Goal: Transaction & Acquisition: Purchase product/service

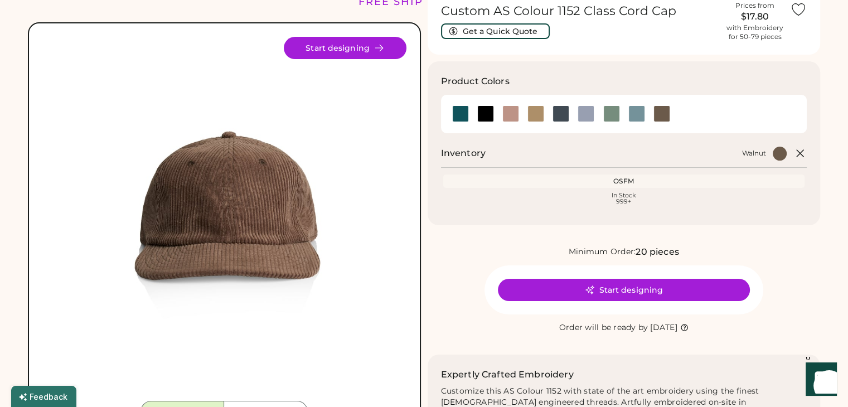
scroll to position [55, 0]
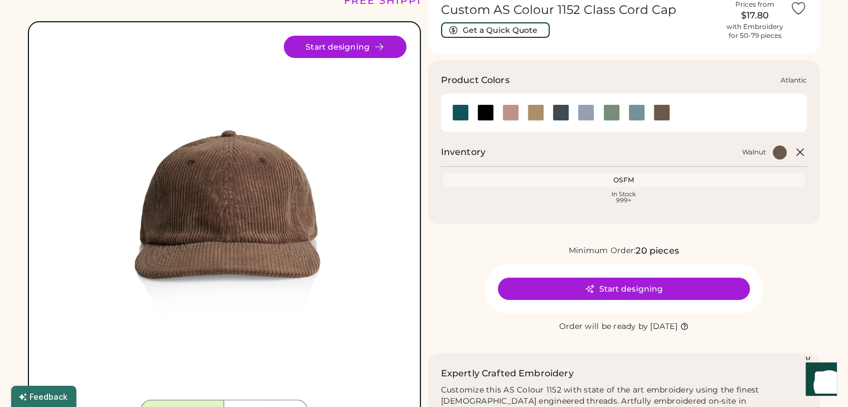
click at [464, 112] on div at bounding box center [460, 112] width 17 height 17
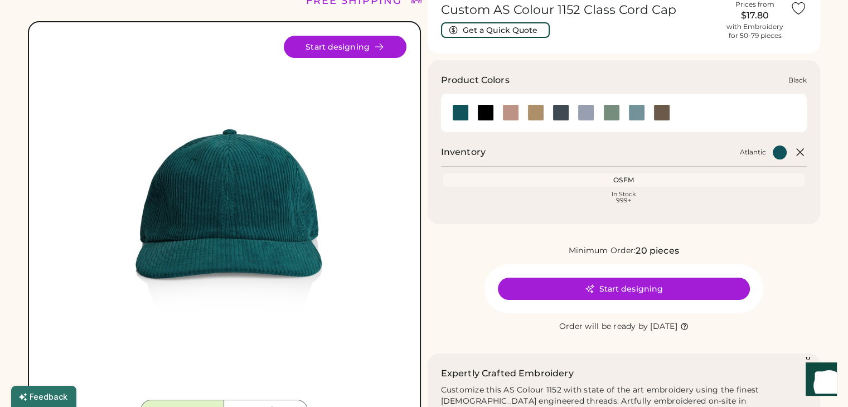
click at [482, 113] on div at bounding box center [485, 112] width 17 height 17
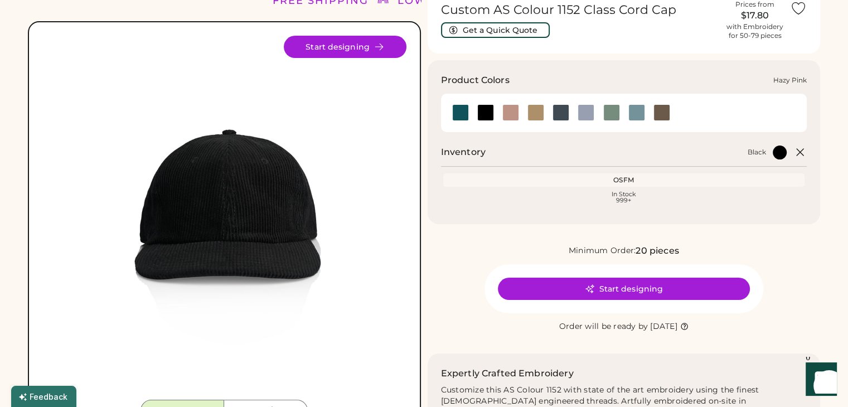
click at [513, 111] on div at bounding box center [510, 112] width 17 height 17
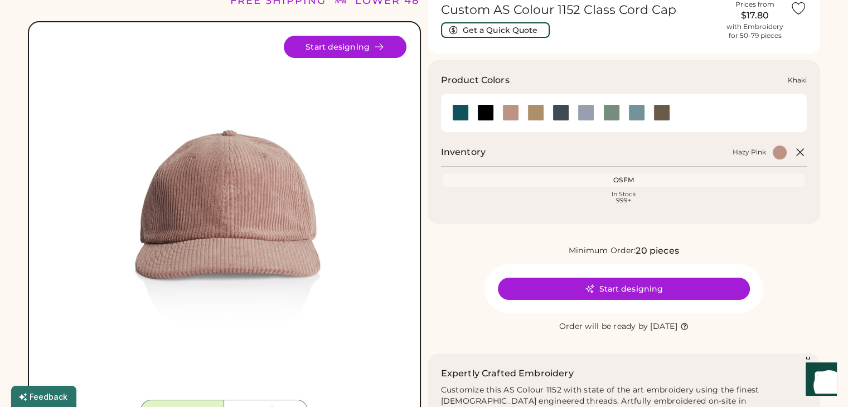
click at [538, 113] on div at bounding box center [535, 112] width 17 height 17
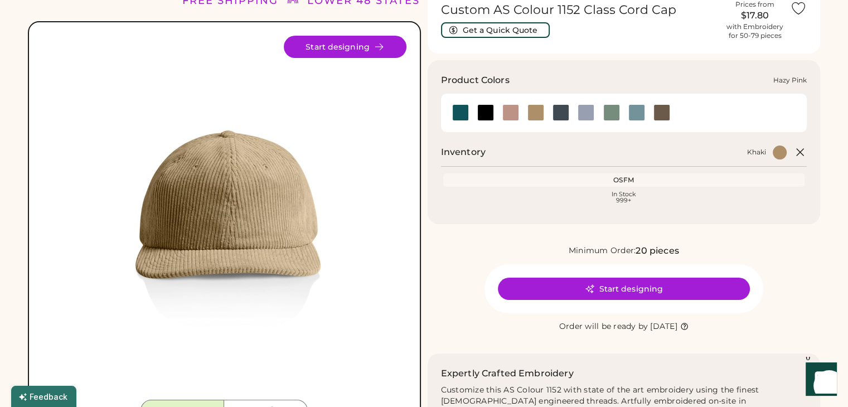
click at [510, 115] on div at bounding box center [510, 112] width 17 height 17
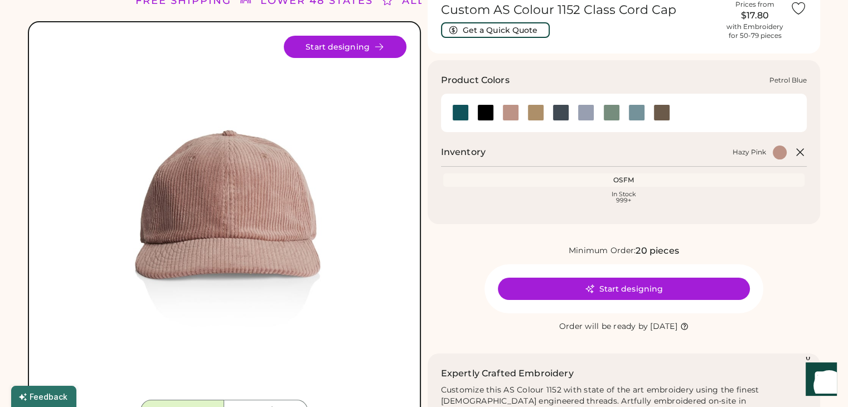
click at [558, 112] on div at bounding box center [561, 112] width 17 height 17
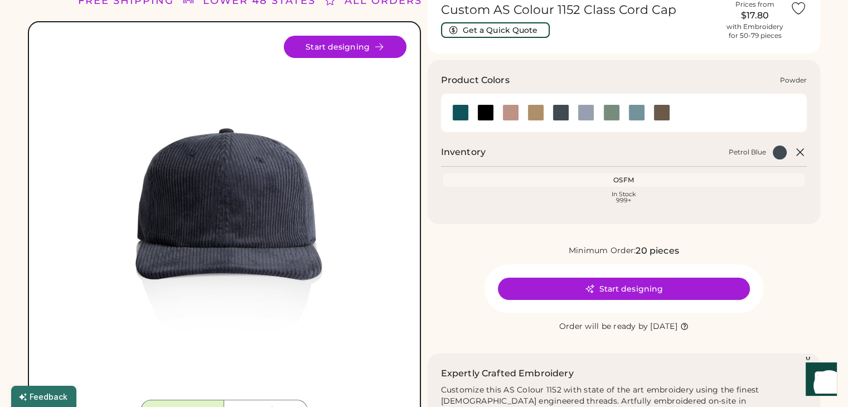
click at [584, 113] on div at bounding box center [586, 112] width 17 height 17
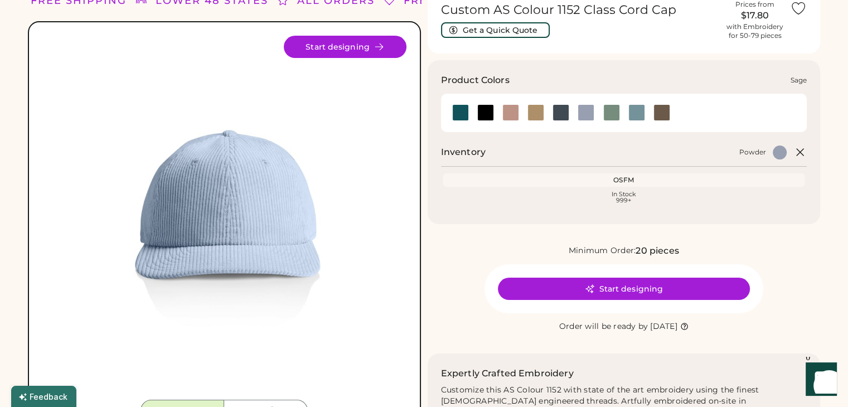
click at [613, 112] on div at bounding box center [611, 112] width 17 height 17
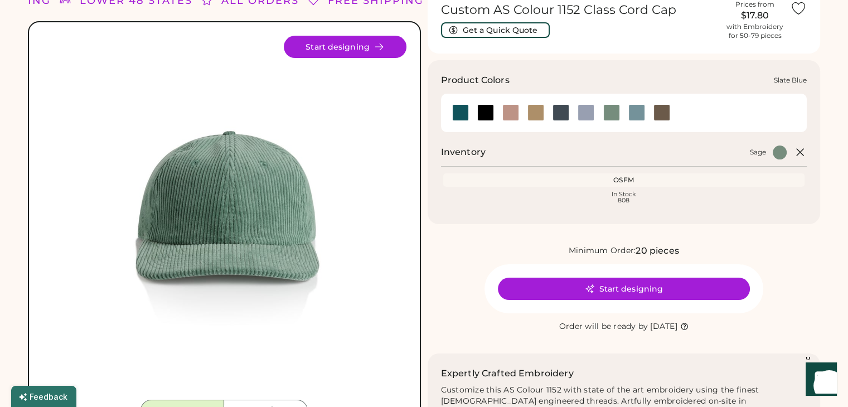
click at [638, 114] on div at bounding box center [636, 112] width 17 height 17
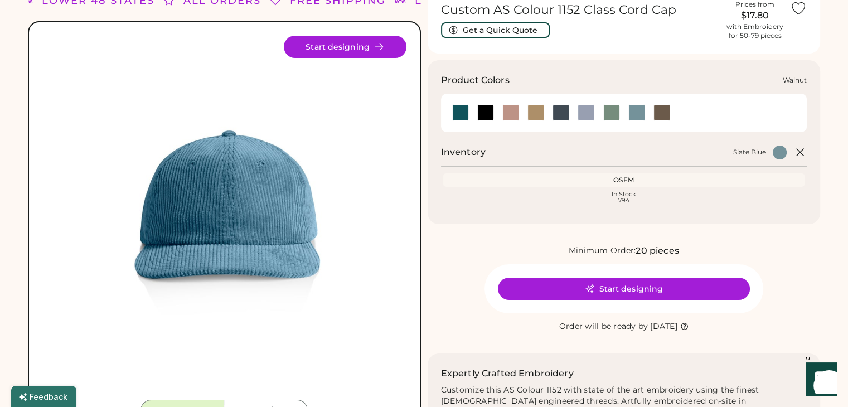
click at [658, 115] on div at bounding box center [662, 112] width 17 height 17
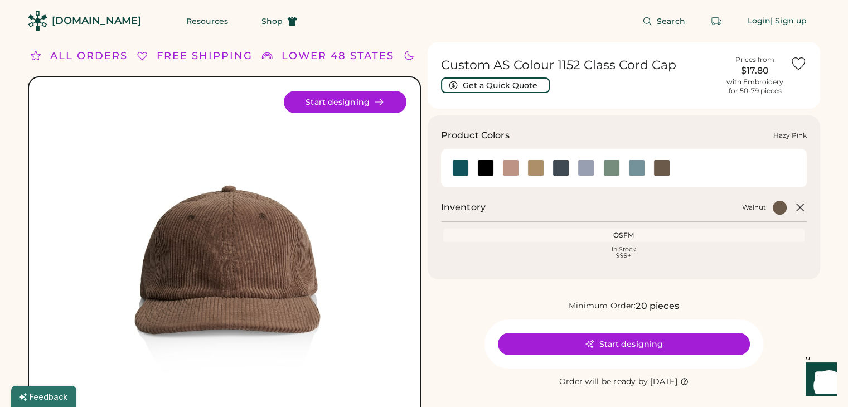
click at [513, 167] on div at bounding box center [510, 167] width 17 height 17
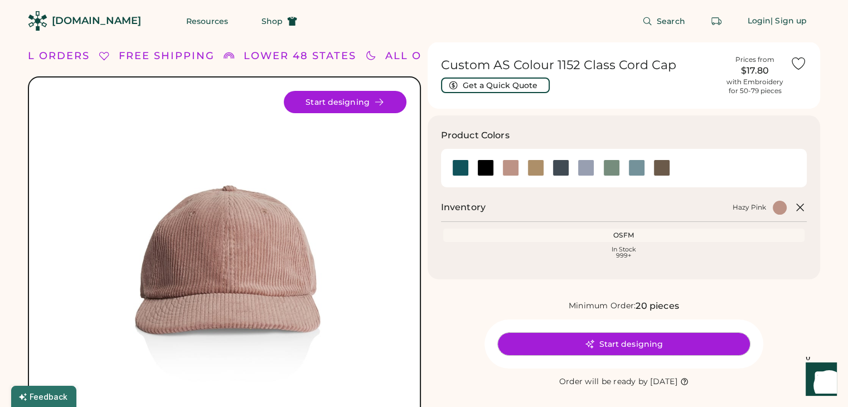
click at [627, 343] on button "Start designing" at bounding box center [624, 344] width 252 height 22
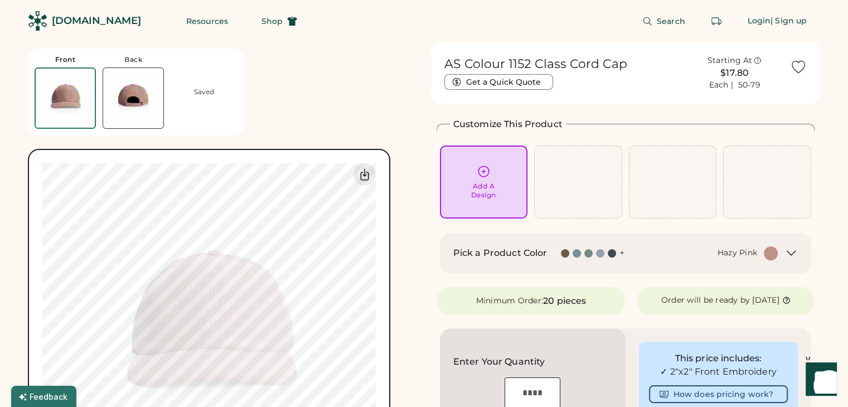
click at [142, 107] on img at bounding box center [133, 98] width 60 height 60
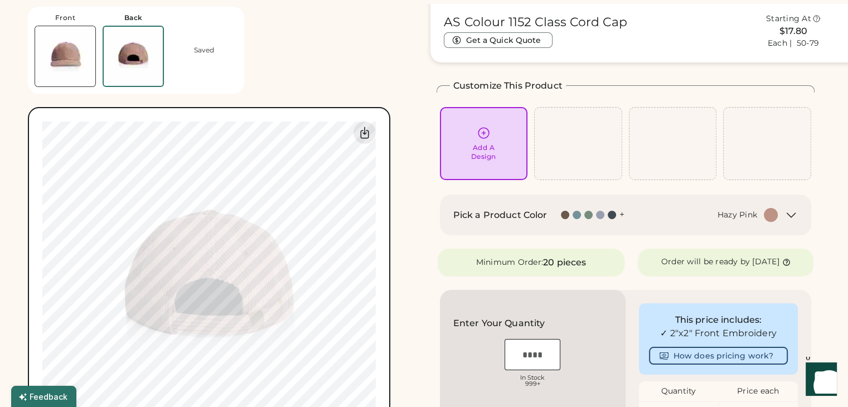
scroll to position [42, 0]
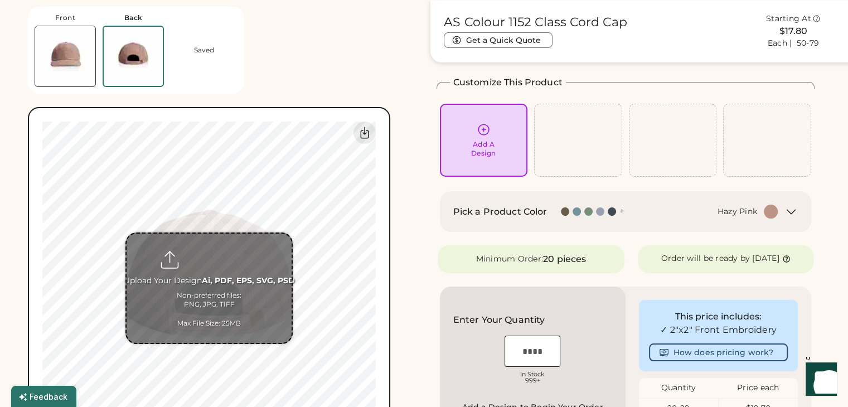
click at [263, 262] on input "file" at bounding box center [209, 288] width 165 height 109
type input "**********"
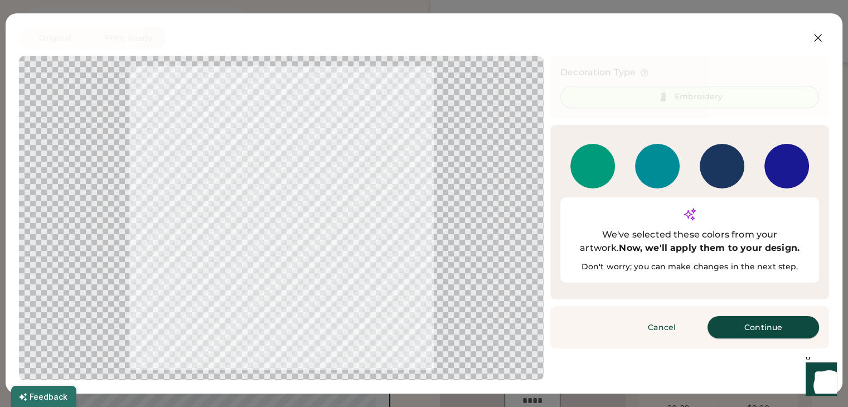
click at [760, 316] on button "Continue" at bounding box center [764, 327] width 112 height 22
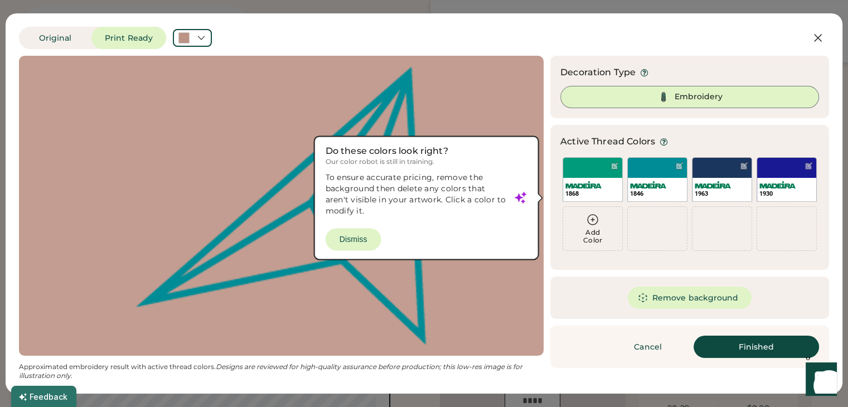
click at [704, 97] on div "Embroidery" at bounding box center [699, 96] width 48 height 11
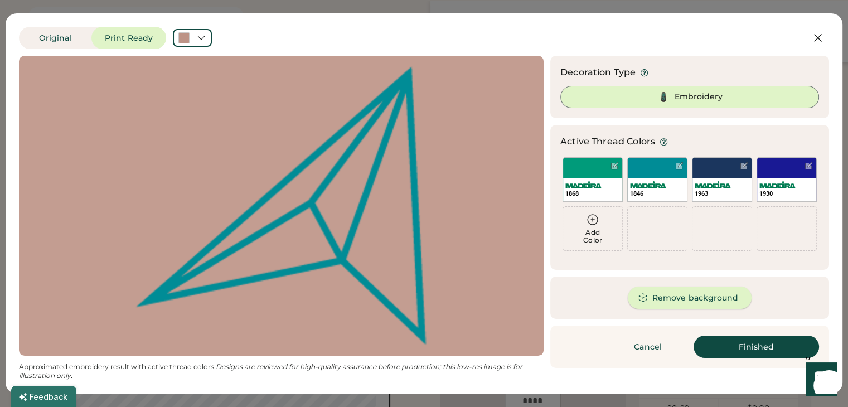
click at [685, 298] on button "Remove background" at bounding box center [690, 298] width 124 height 22
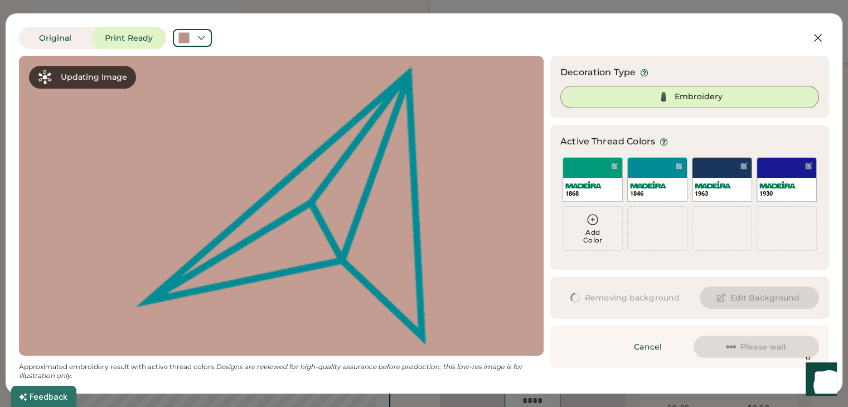
scroll to position [0, 0]
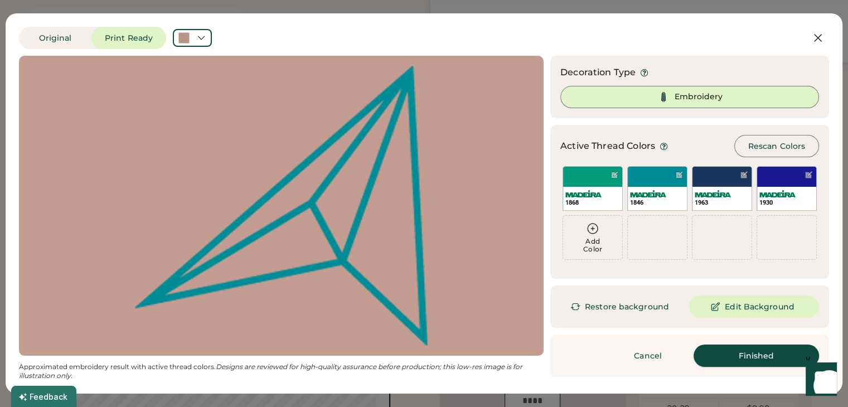
click at [749, 357] on button "Finished" at bounding box center [756, 356] width 125 height 22
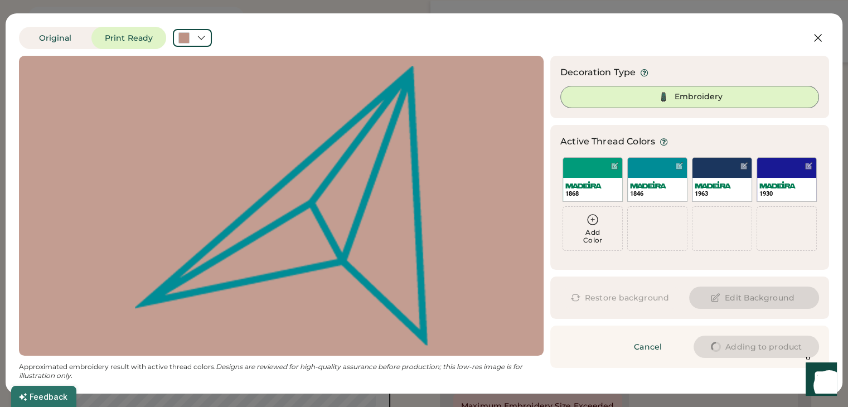
type input "****"
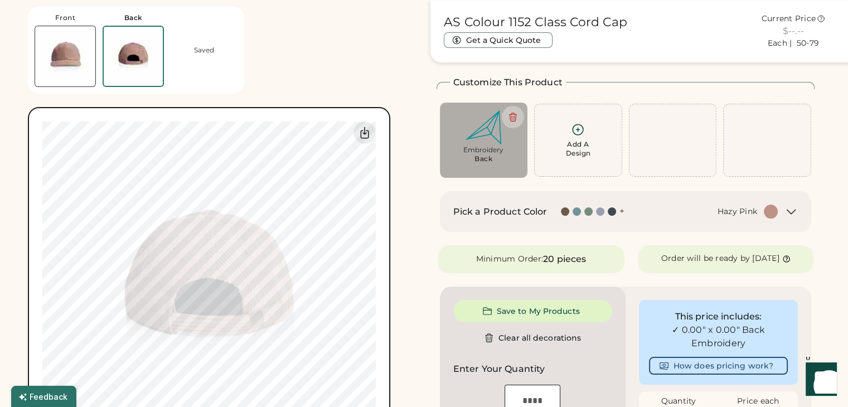
type input "****"
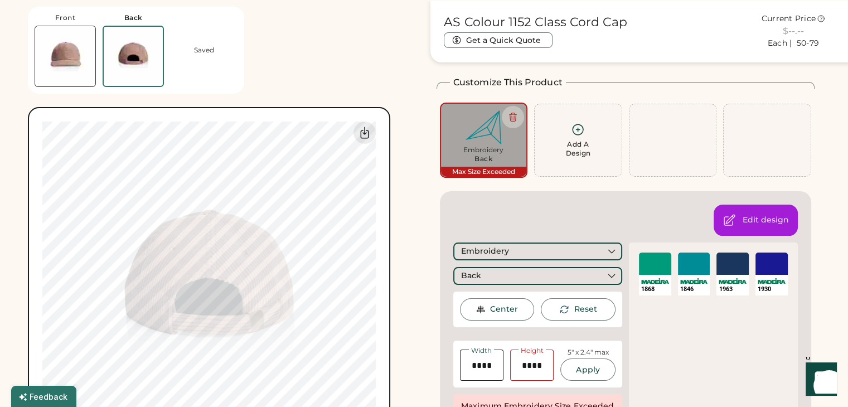
type input "****"
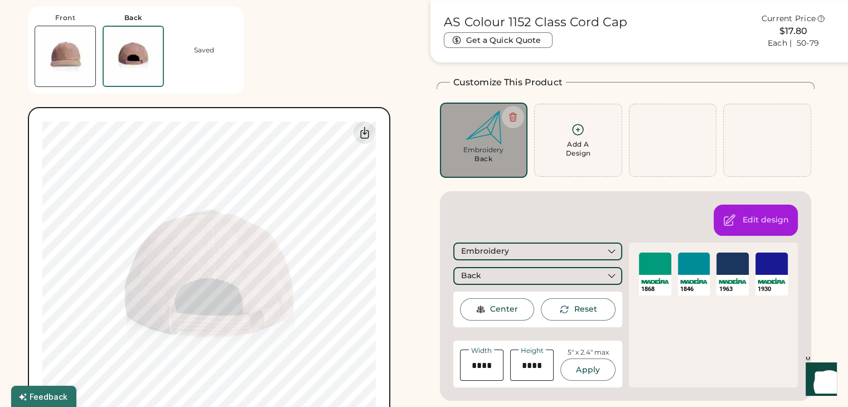
type input "****"
click at [69, 66] on img at bounding box center [65, 56] width 60 height 60
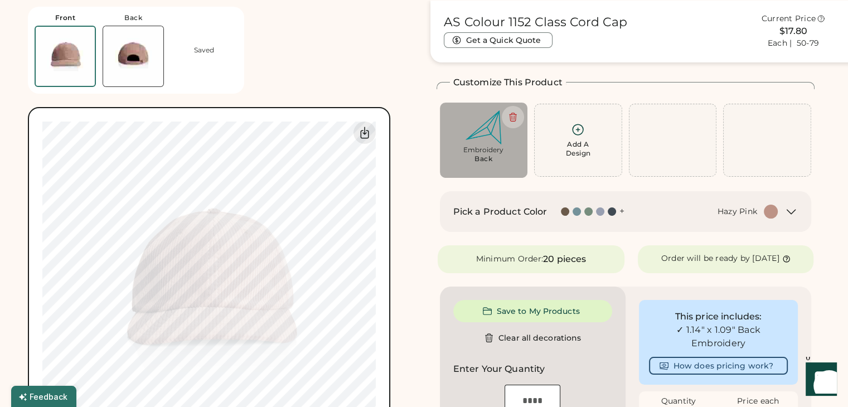
click at [473, 153] on div "Embroidery" at bounding box center [484, 150] width 72 height 9
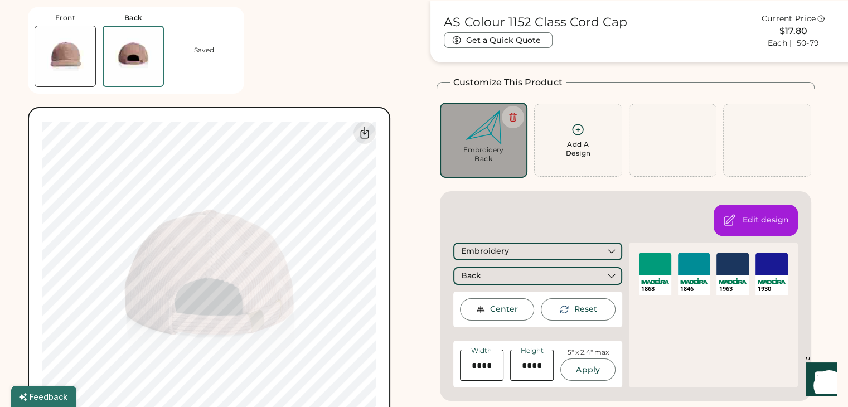
click at [67, 61] on img at bounding box center [65, 56] width 60 height 60
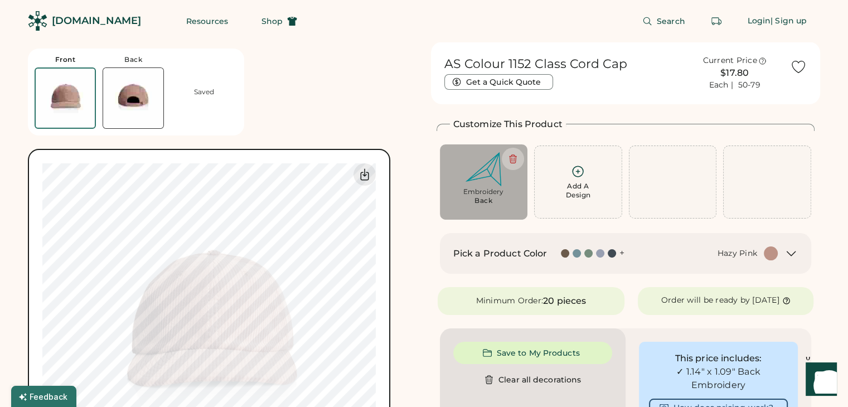
click at [132, 89] on img at bounding box center [133, 98] width 60 height 60
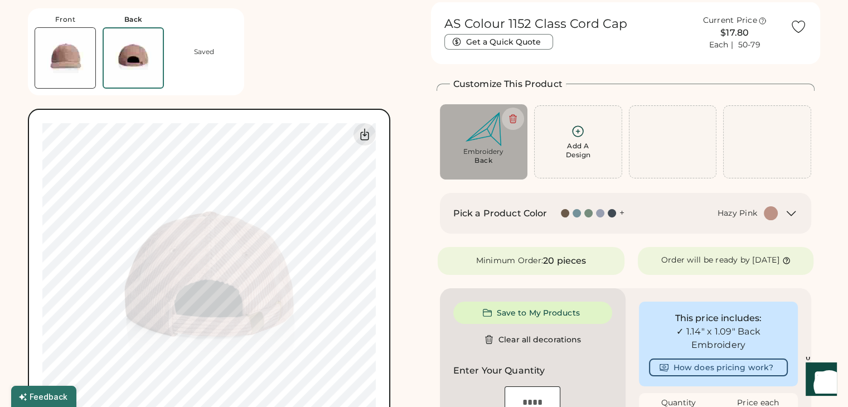
scroll to position [42, 0]
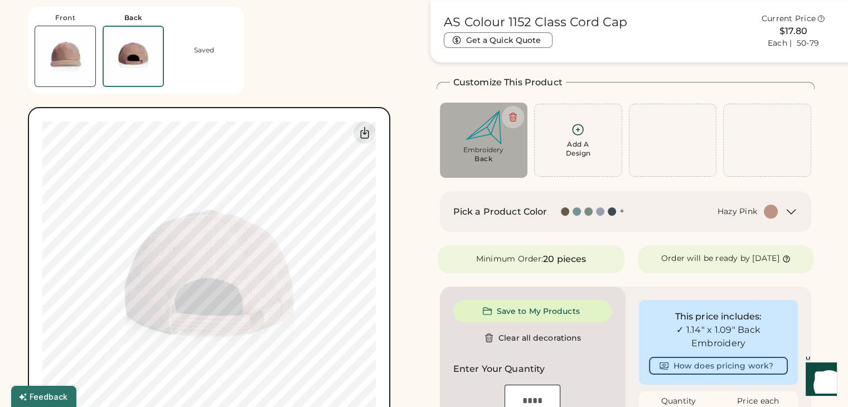
type input "****"
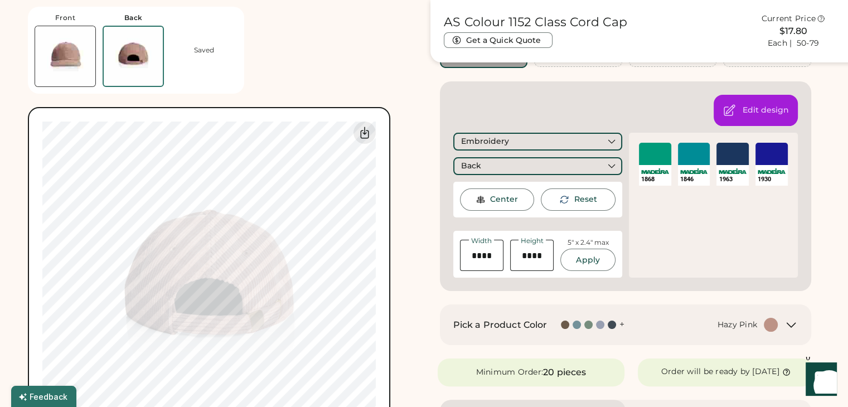
scroll to position [152, 0]
click at [575, 324] on div at bounding box center [577, 324] width 8 height 8
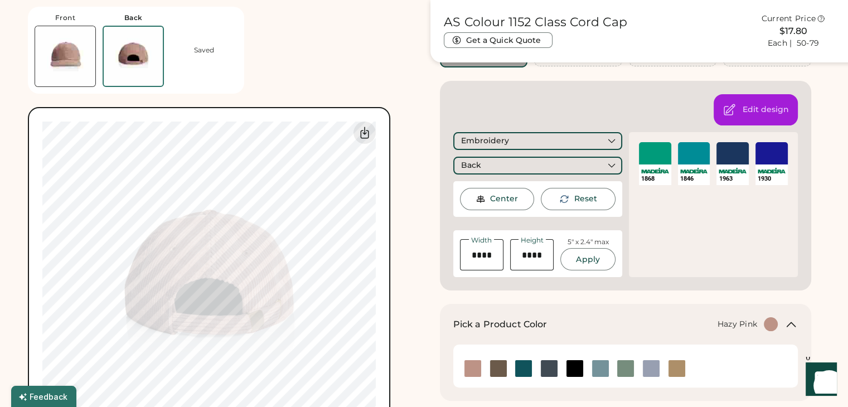
click at [769, 324] on div at bounding box center [771, 324] width 14 height 14
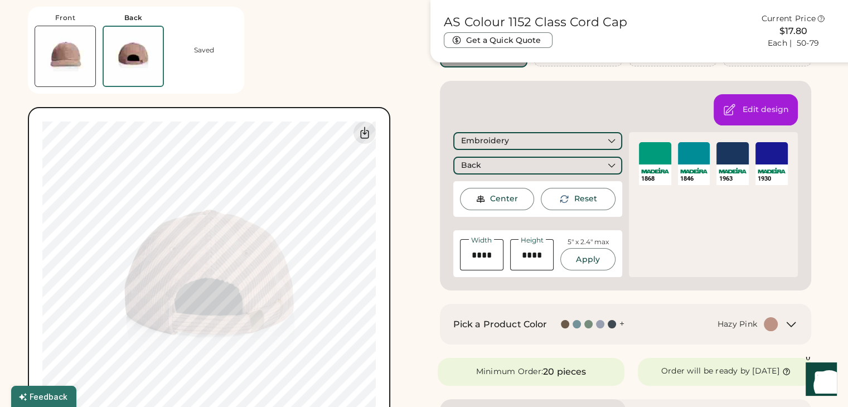
click at [769, 324] on div at bounding box center [771, 324] width 14 height 14
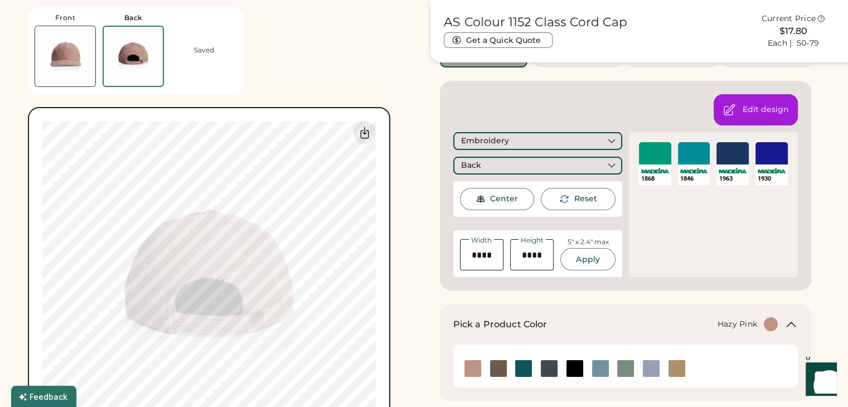
click at [769, 324] on div at bounding box center [771, 324] width 14 height 14
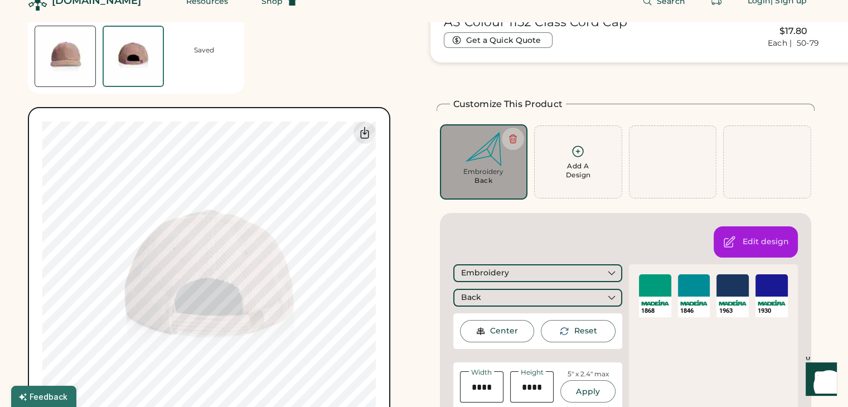
scroll to position [0, 0]
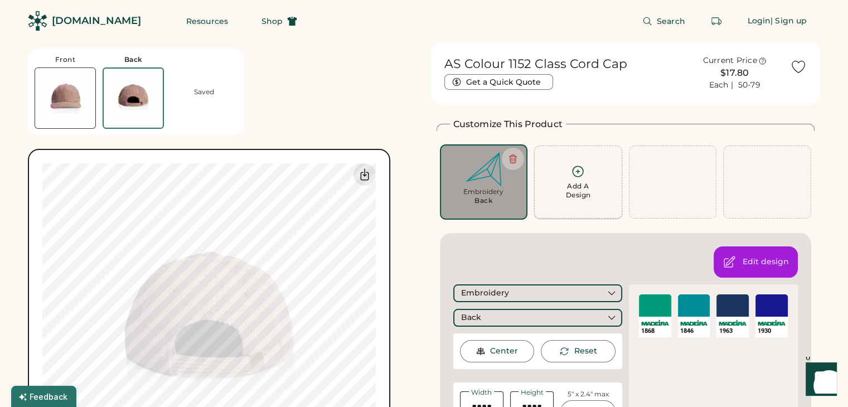
click at [581, 186] on div "Add A Design" at bounding box center [577, 191] width 25 height 18
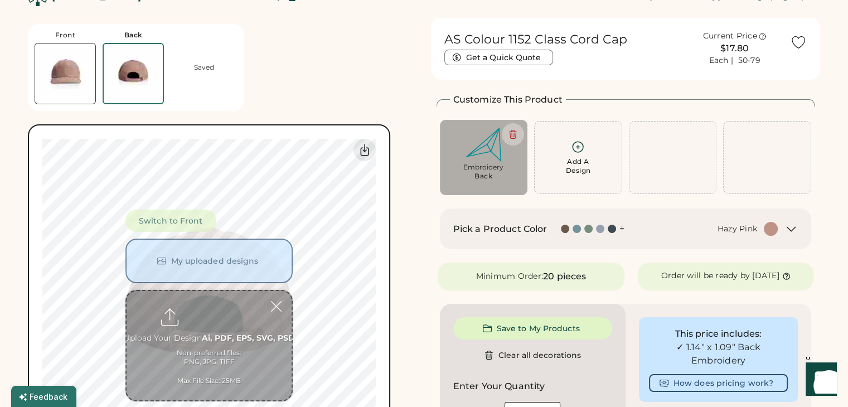
scroll to position [42, 0]
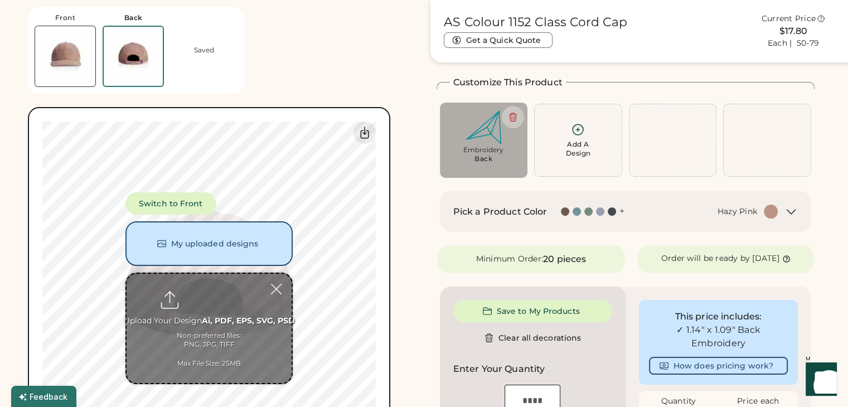
click at [67, 50] on img at bounding box center [65, 56] width 60 height 60
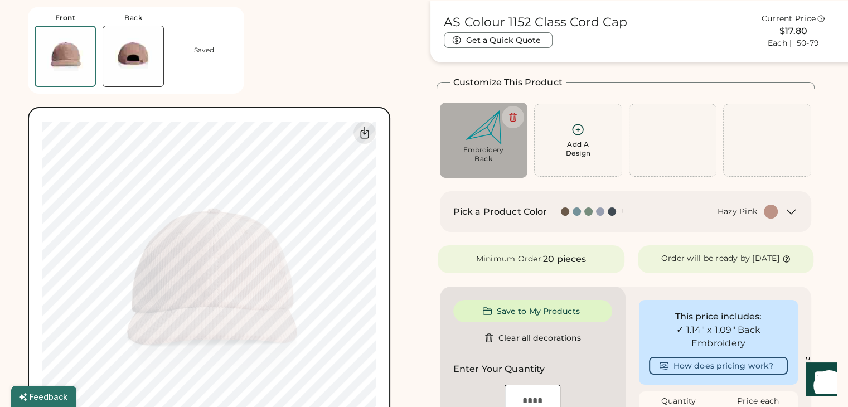
click at [67, 50] on img at bounding box center [65, 56] width 59 height 59
click at [566, 151] on div "Add A Design" at bounding box center [577, 149] width 25 height 18
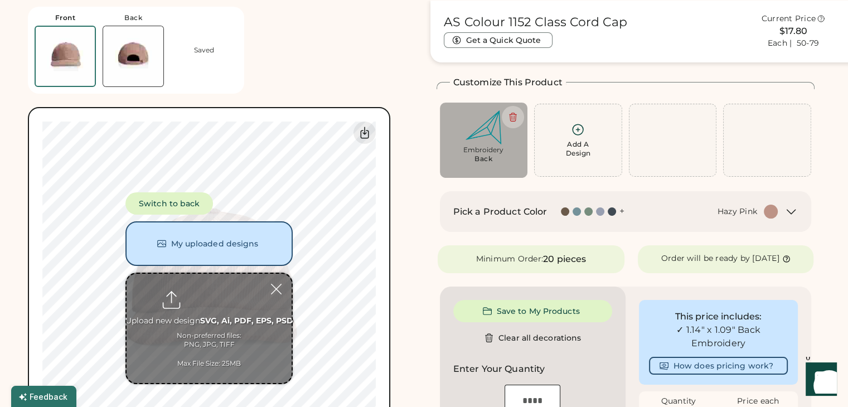
click at [206, 292] on input "file" at bounding box center [209, 328] width 165 height 109
type input "**********"
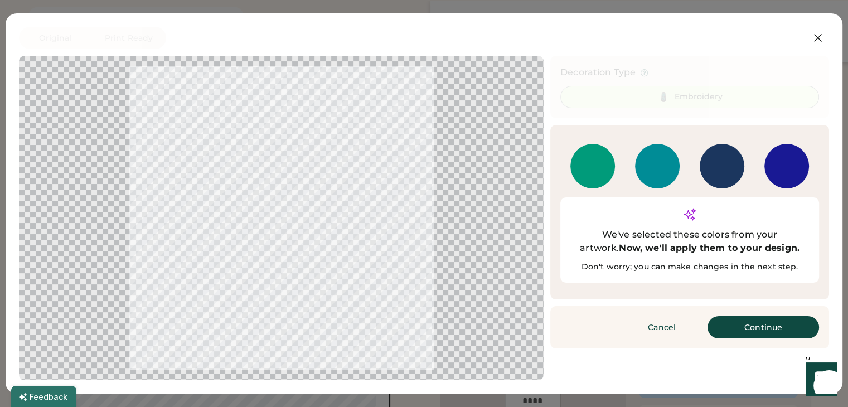
click at [593, 171] on div "1868" at bounding box center [592, 166] width 45 height 45
click at [664, 163] on div "1846" at bounding box center [657, 166] width 45 height 45
click at [782, 168] on div "1930" at bounding box center [786, 166] width 45 height 45
click at [714, 173] on div "1963" at bounding box center [722, 166] width 45 height 45
click at [751, 316] on button "Continue" at bounding box center [764, 327] width 112 height 22
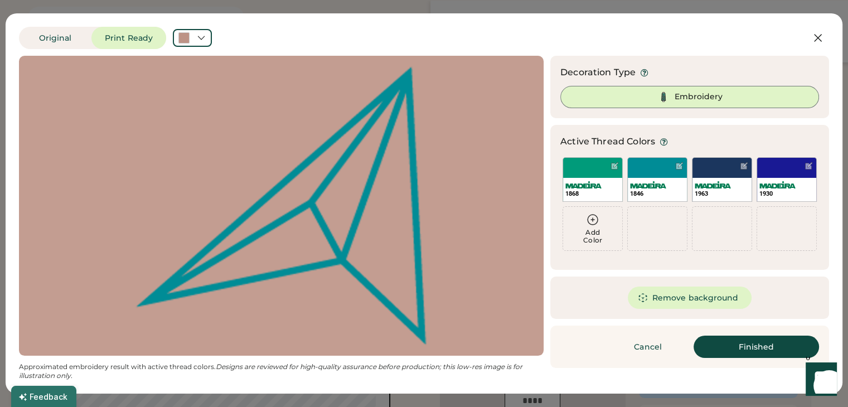
click at [619, 99] on div "Embroidery" at bounding box center [689, 97] width 259 height 22
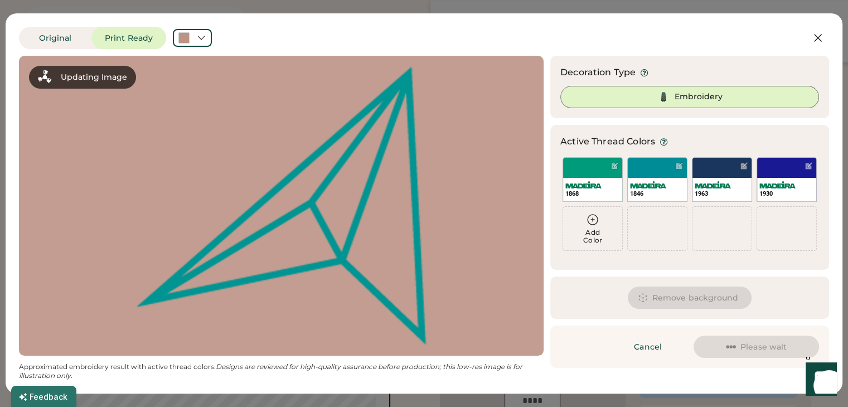
click at [619, 98] on div "Embroidery" at bounding box center [689, 97] width 259 height 22
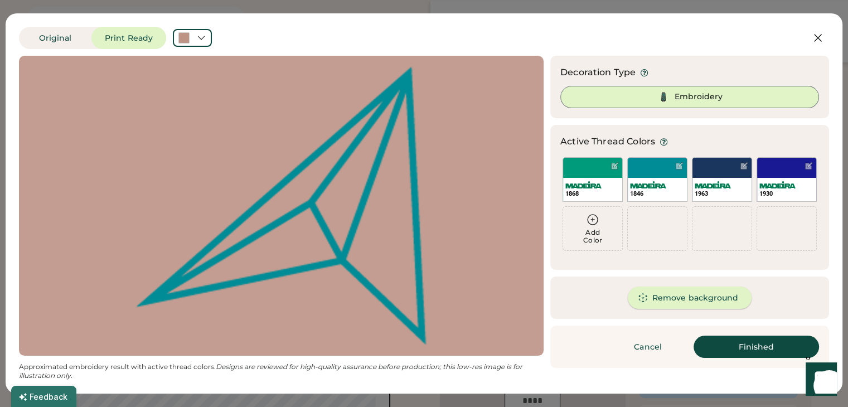
click at [699, 295] on button "Remove background" at bounding box center [690, 298] width 124 height 22
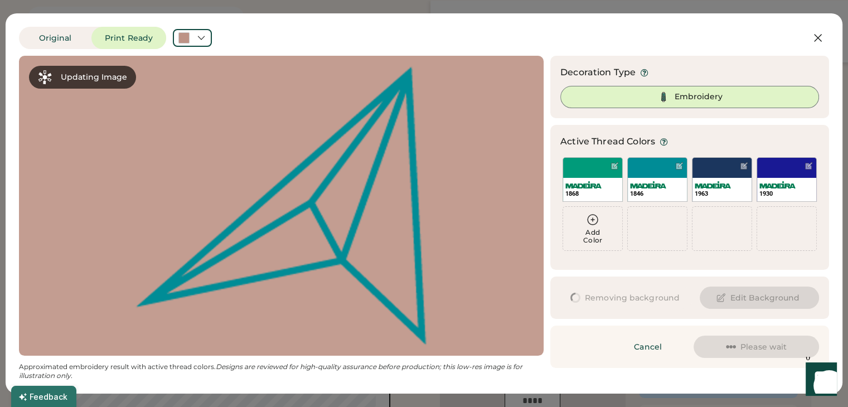
scroll to position [0, 0]
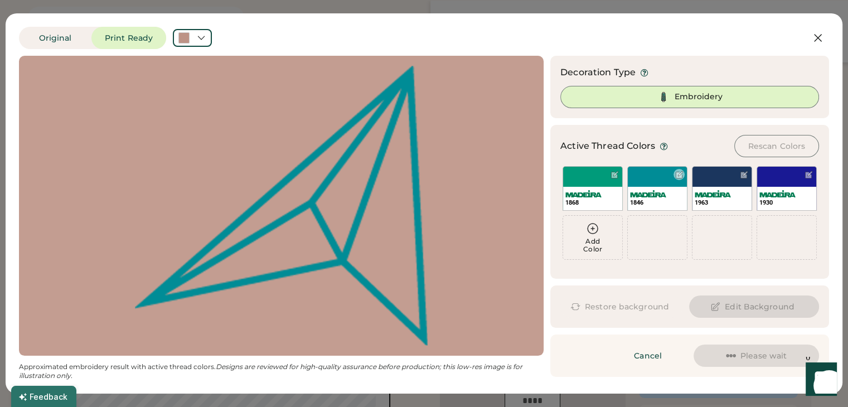
click at [652, 175] on div "1846" at bounding box center [657, 188] width 60 height 45
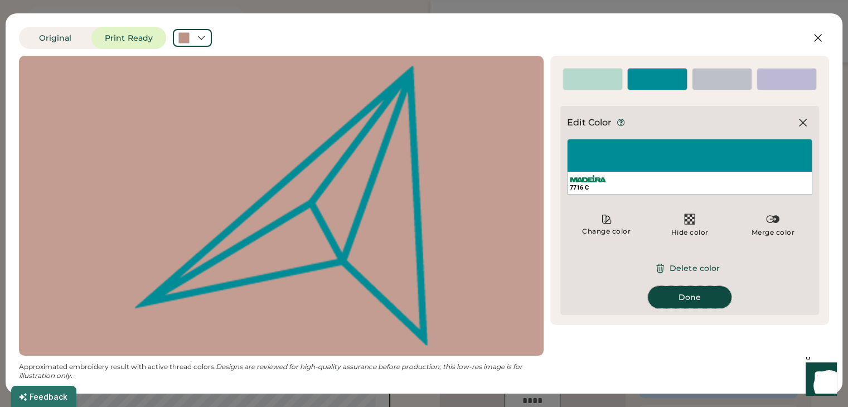
click at [688, 296] on button "Done" at bounding box center [690, 297] width 84 height 22
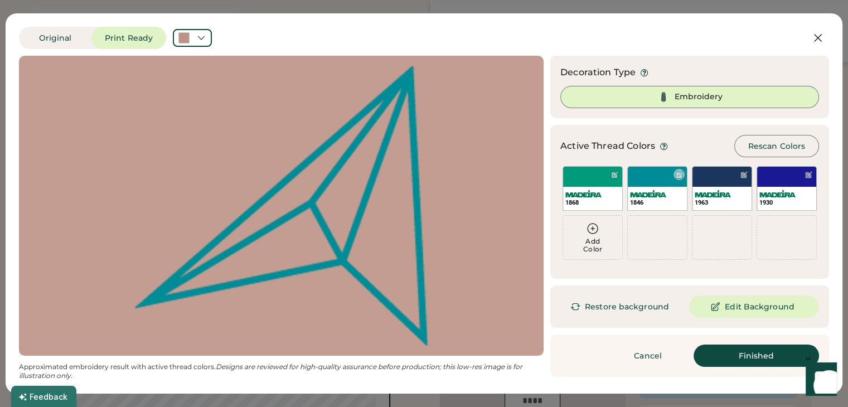
click at [659, 181] on div "1846" at bounding box center [657, 188] width 60 height 45
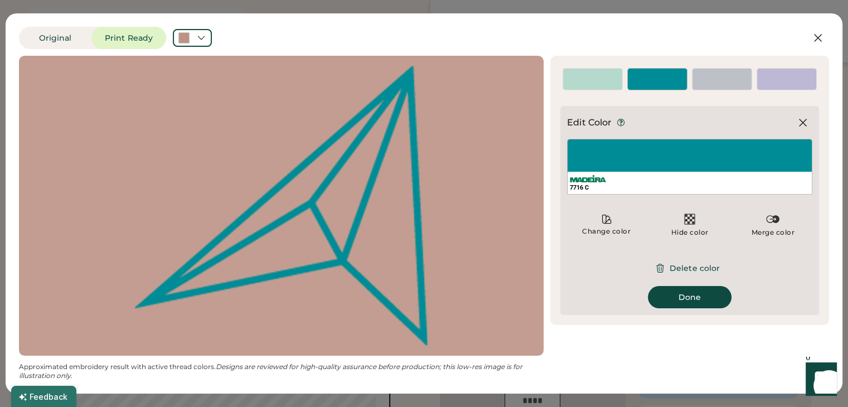
click at [599, 183] on div "7716 C" at bounding box center [690, 187] width 240 height 8
click at [574, 184] on div "7716 C" at bounding box center [690, 187] width 240 height 8
click at [616, 185] on div "7716 C" at bounding box center [690, 187] width 240 height 8
click at [601, 225] on div "Change color" at bounding box center [606, 224] width 79 height 33
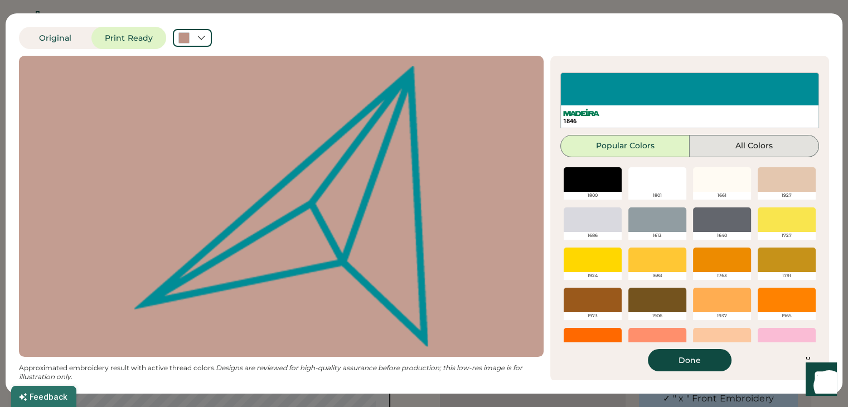
click at [741, 148] on button "All Colors" at bounding box center [754, 146] width 129 height 22
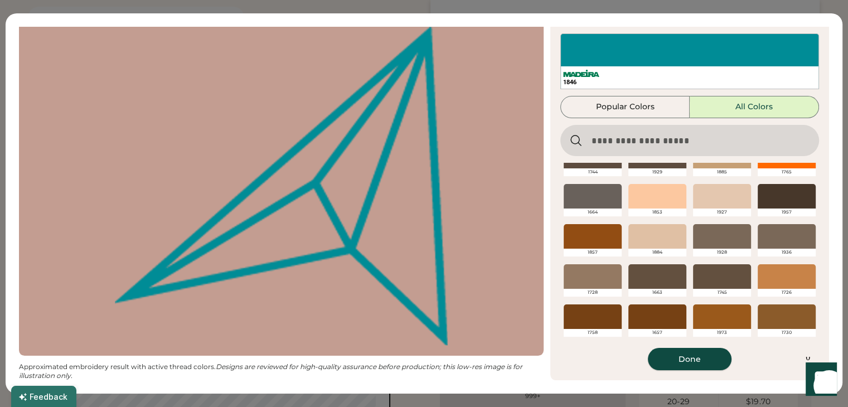
scroll to position [76, 0]
click at [685, 361] on button "Done" at bounding box center [690, 359] width 84 height 22
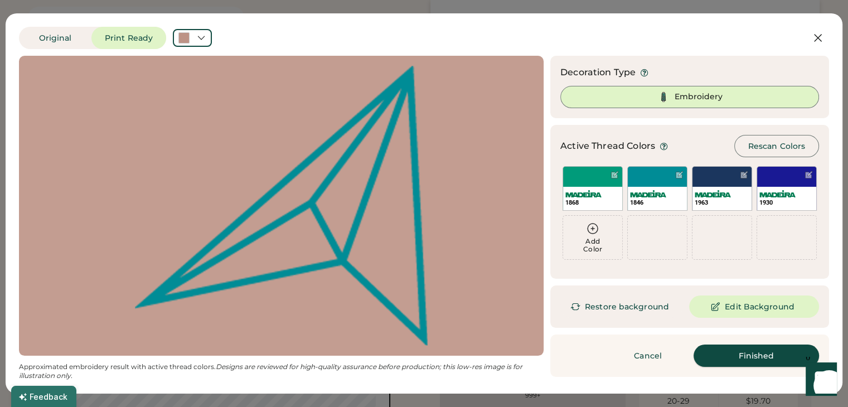
click at [770, 352] on button "Finished" at bounding box center [756, 356] width 125 height 22
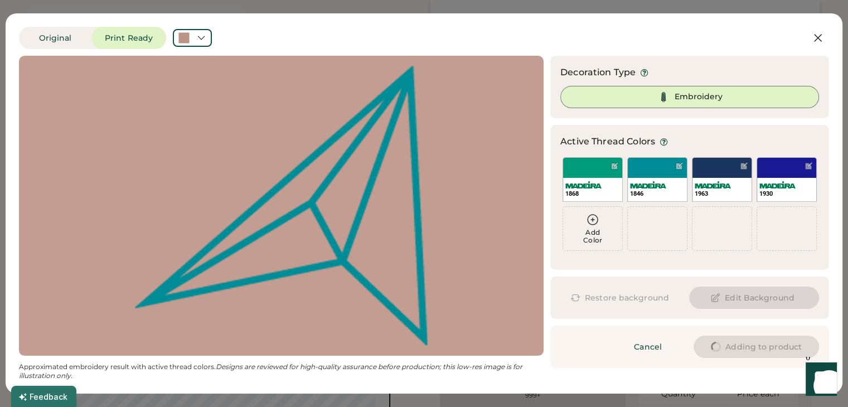
type input "****"
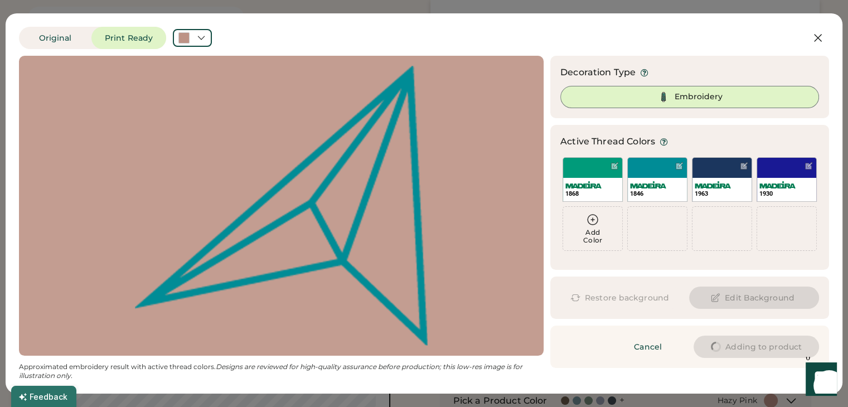
type input "****"
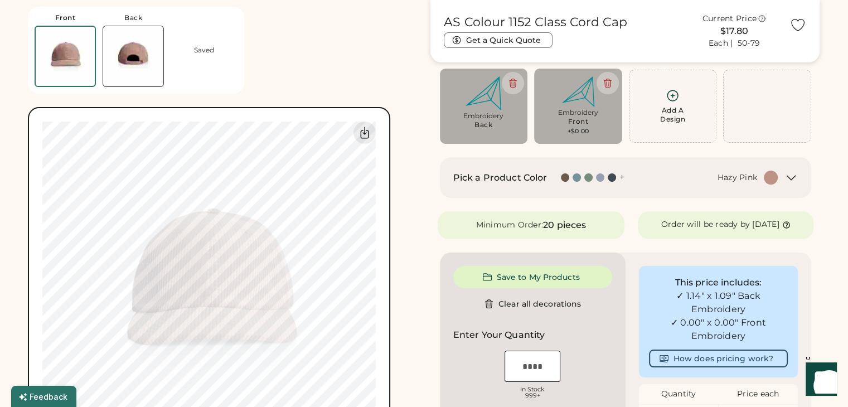
type input "****"
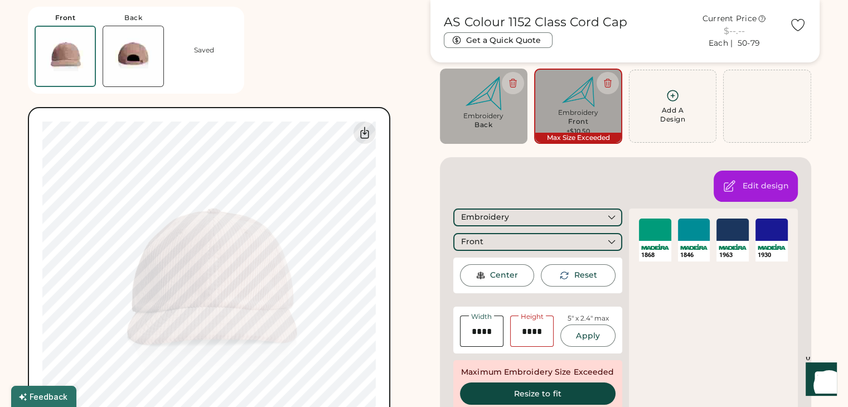
type input "****"
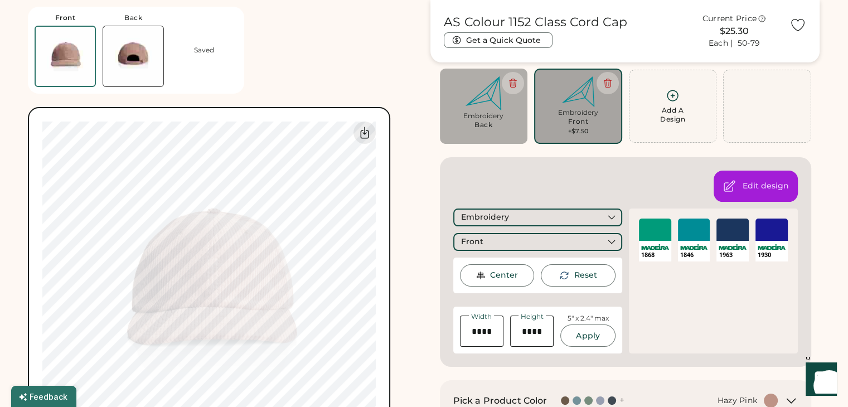
type input "****"
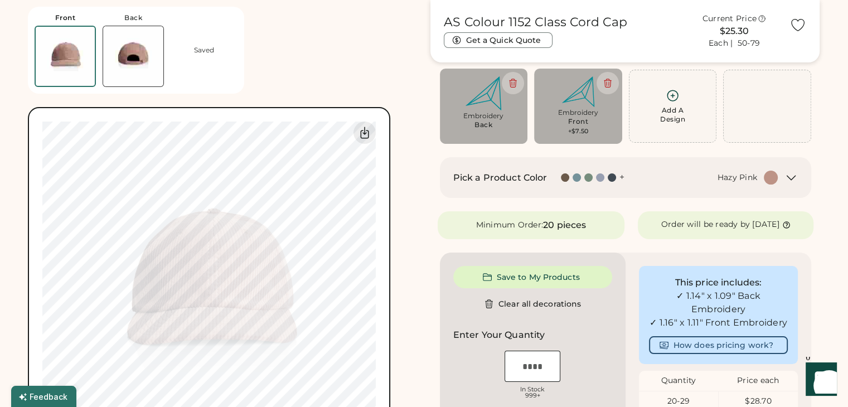
type input "****"
click at [146, 61] on img at bounding box center [133, 56] width 60 height 60
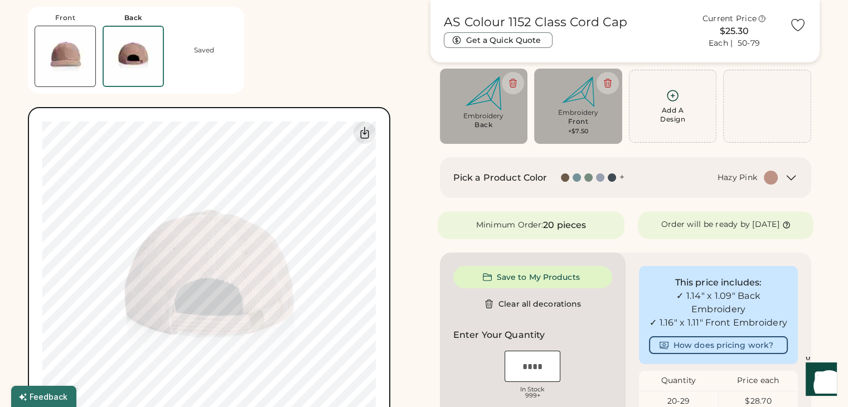
type input "****"
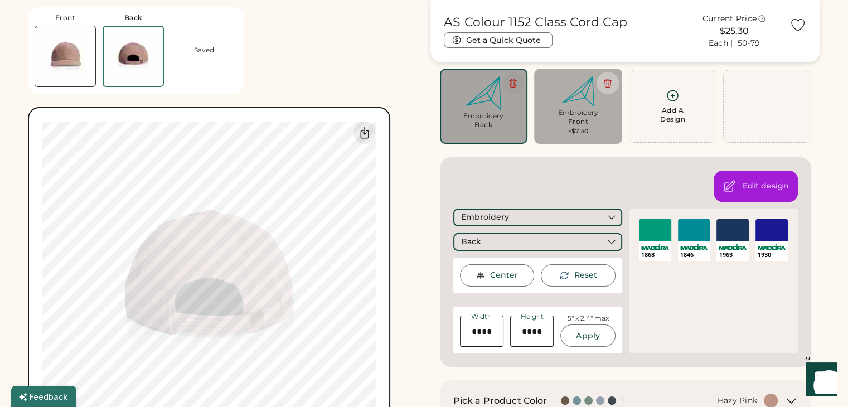
click at [510, 85] on icon at bounding box center [513, 83] width 7 height 8
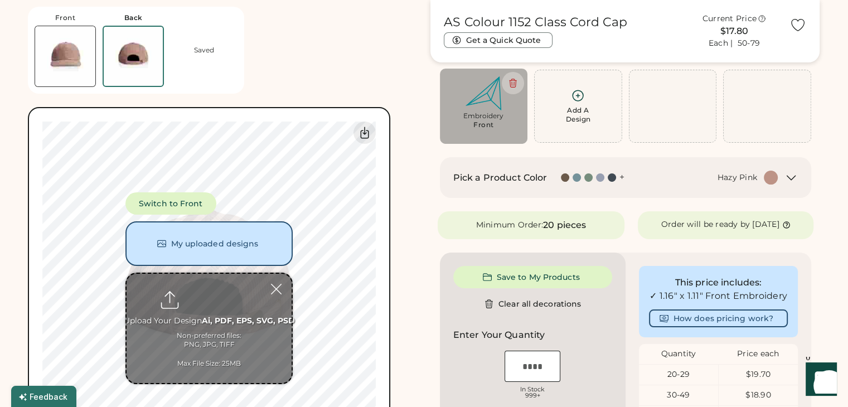
click at [76, 57] on img at bounding box center [65, 56] width 60 height 60
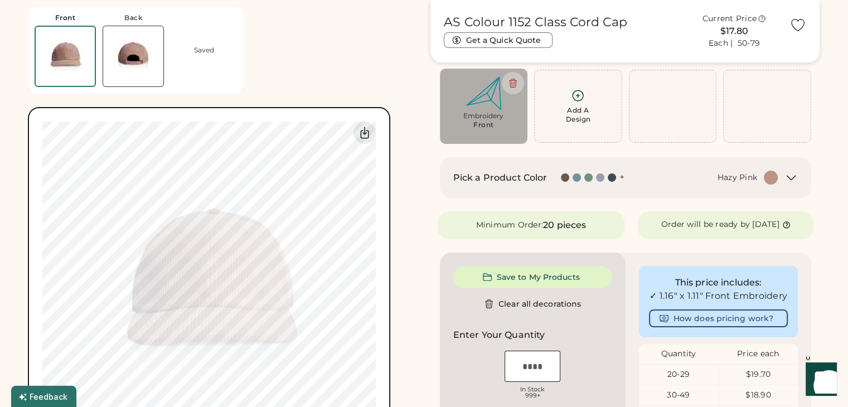
type input "****"
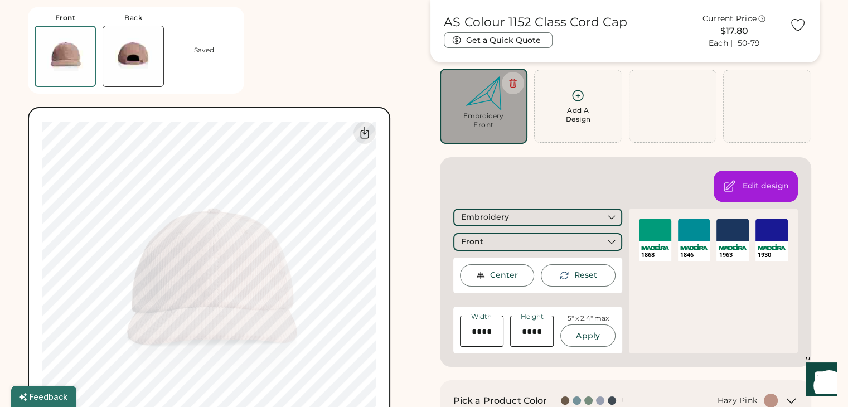
click at [390, 293] on div "Front Back Saved Switch to back My uploaded designs Upload new design SVG, Ai, …" at bounding box center [222, 235] width 389 height 470
click at [408, 349] on div "Front Back Saved Switch to back My uploaded designs Upload new design SVG, Ai, …" at bounding box center [222, 235] width 389 height 470
click at [318, 43] on div "Front Back Saved Switch to back My uploaded designs Upload new design SVG, Ai, …" at bounding box center [222, 235] width 389 height 470
